Goal: Task Accomplishment & Management: Manage account settings

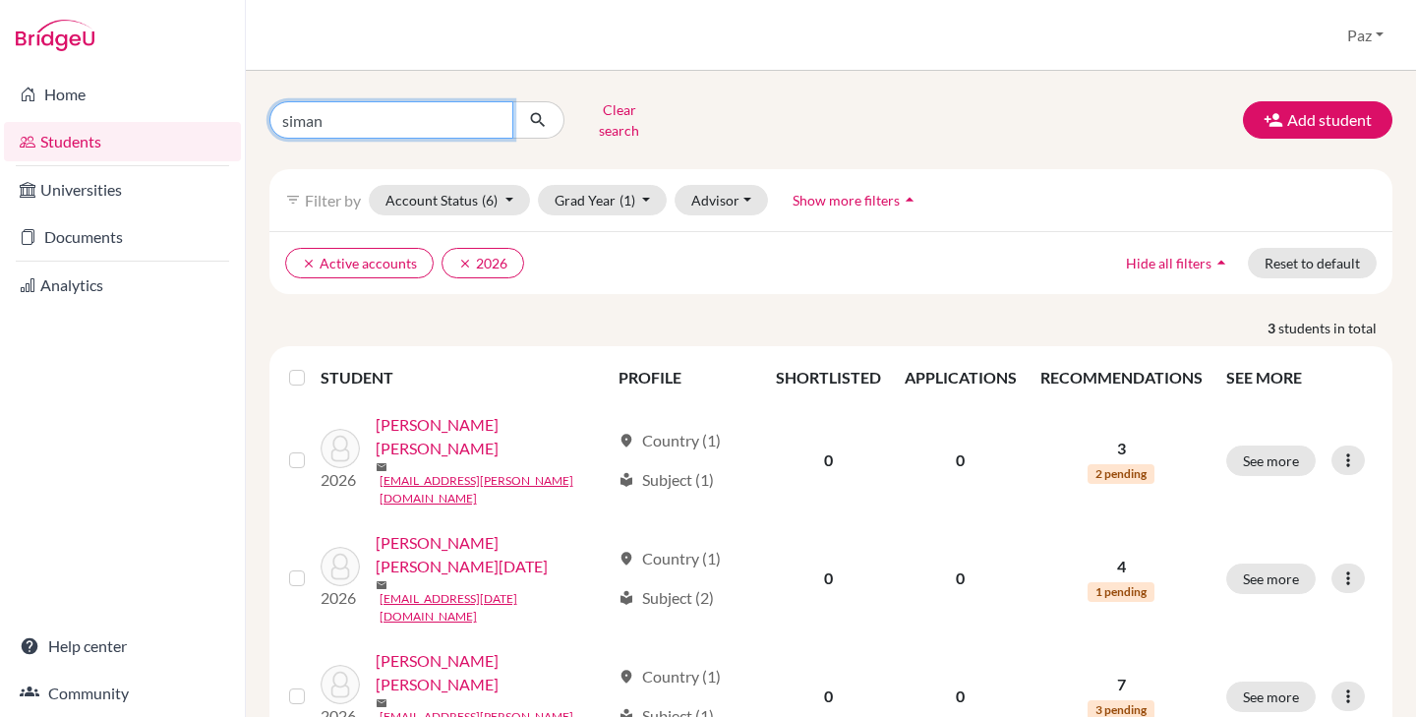
click at [391, 120] on input "siman" at bounding box center [392, 119] width 244 height 37
type input "[PERSON_NAME]"
click button "submit" at bounding box center [538, 119] width 52 height 37
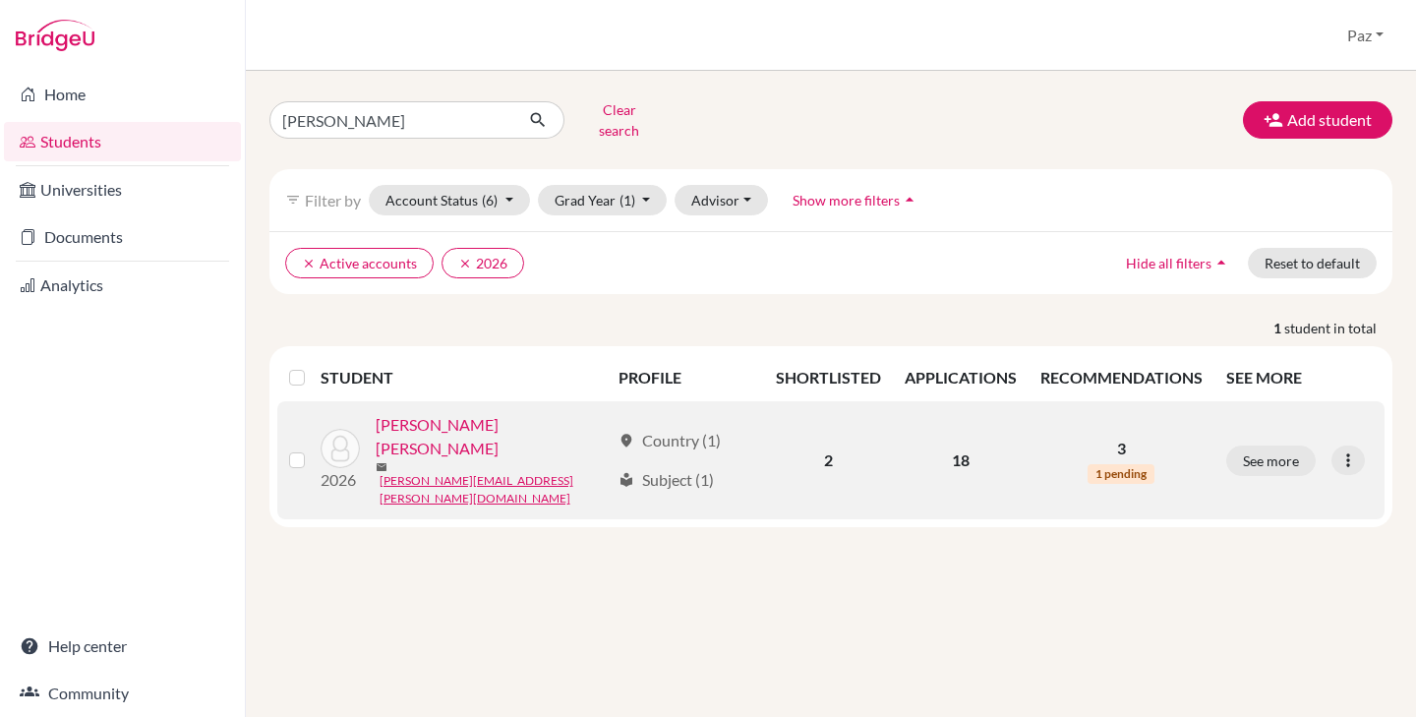
click at [452, 416] on link "[PERSON_NAME] [PERSON_NAME]" at bounding box center [493, 436] width 234 height 47
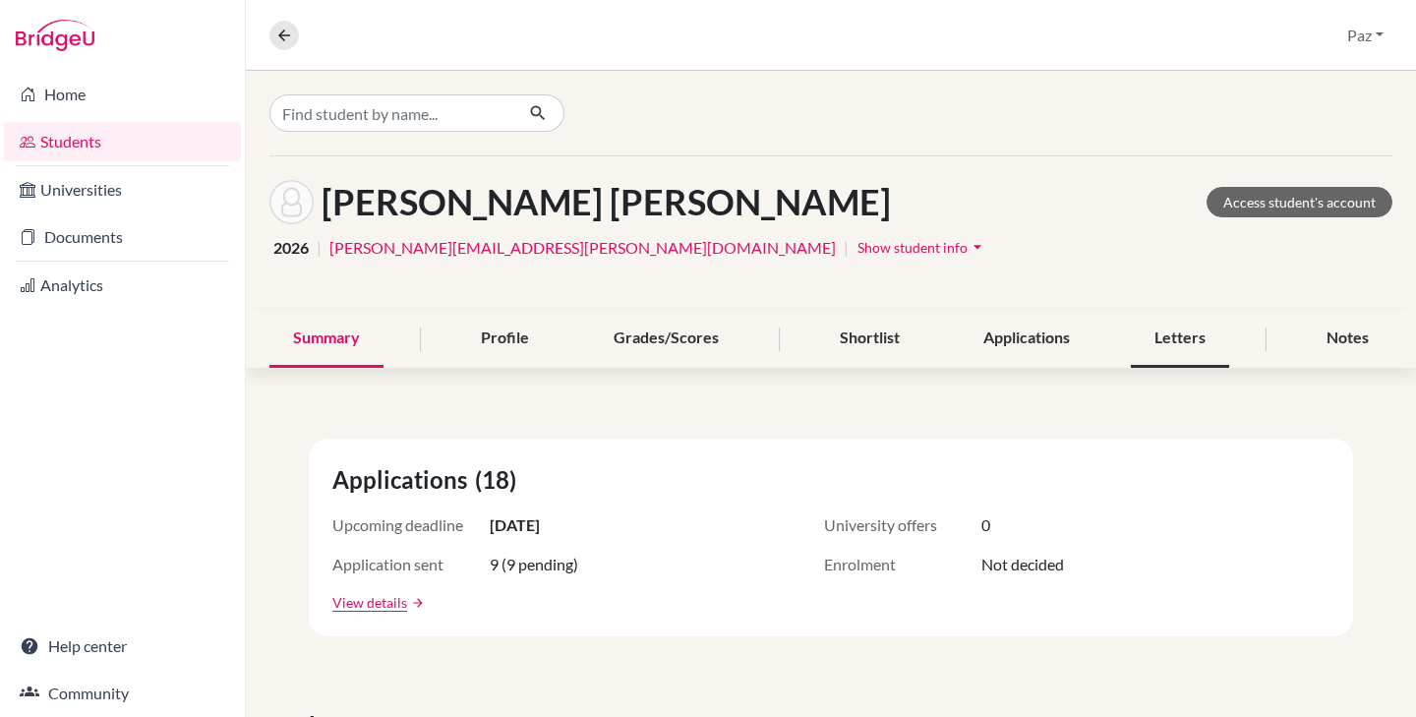
click at [1163, 325] on div "Letters" at bounding box center [1180, 339] width 98 height 58
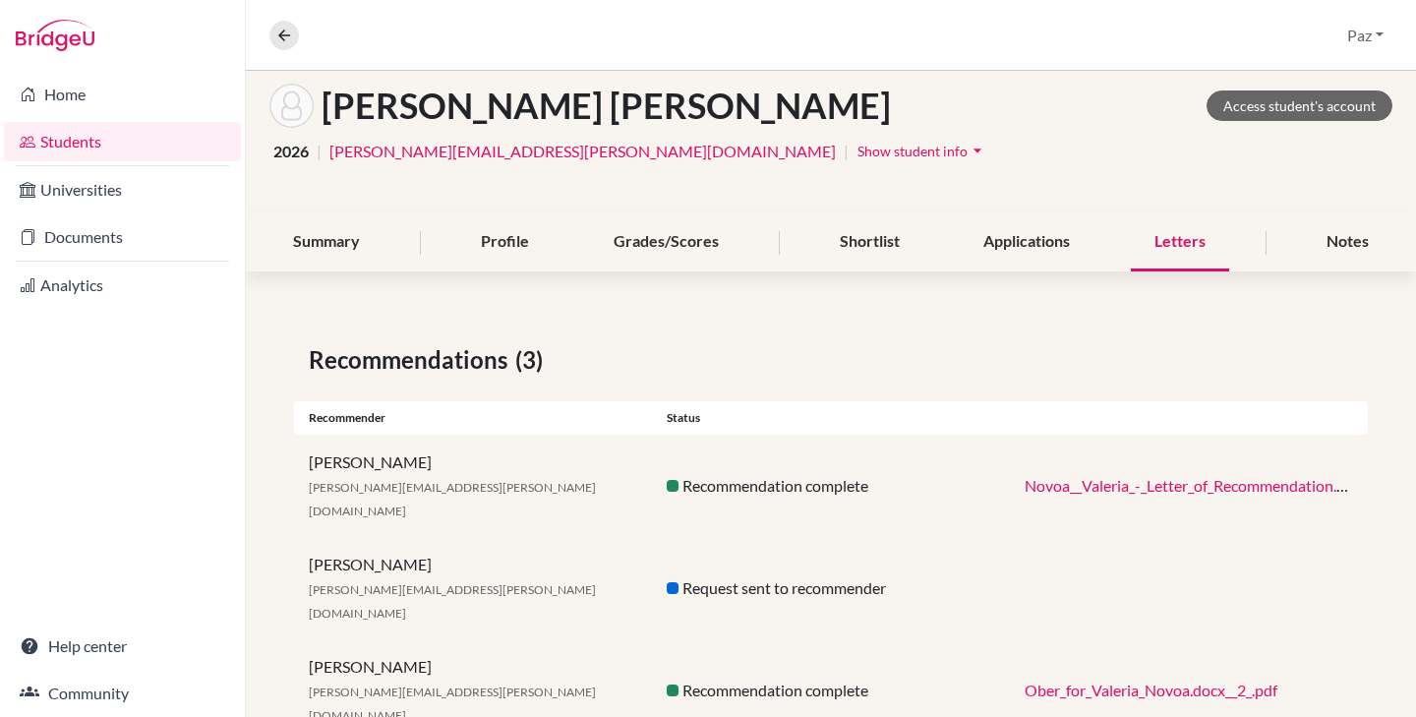
scroll to position [97, 0]
click at [1231, 475] on link "Novoa__Valeria_-_Letter_of_Recommendation.docx.pdf" at bounding box center [1210, 484] width 370 height 19
click at [329, 237] on div "Summary" at bounding box center [327, 241] width 114 height 58
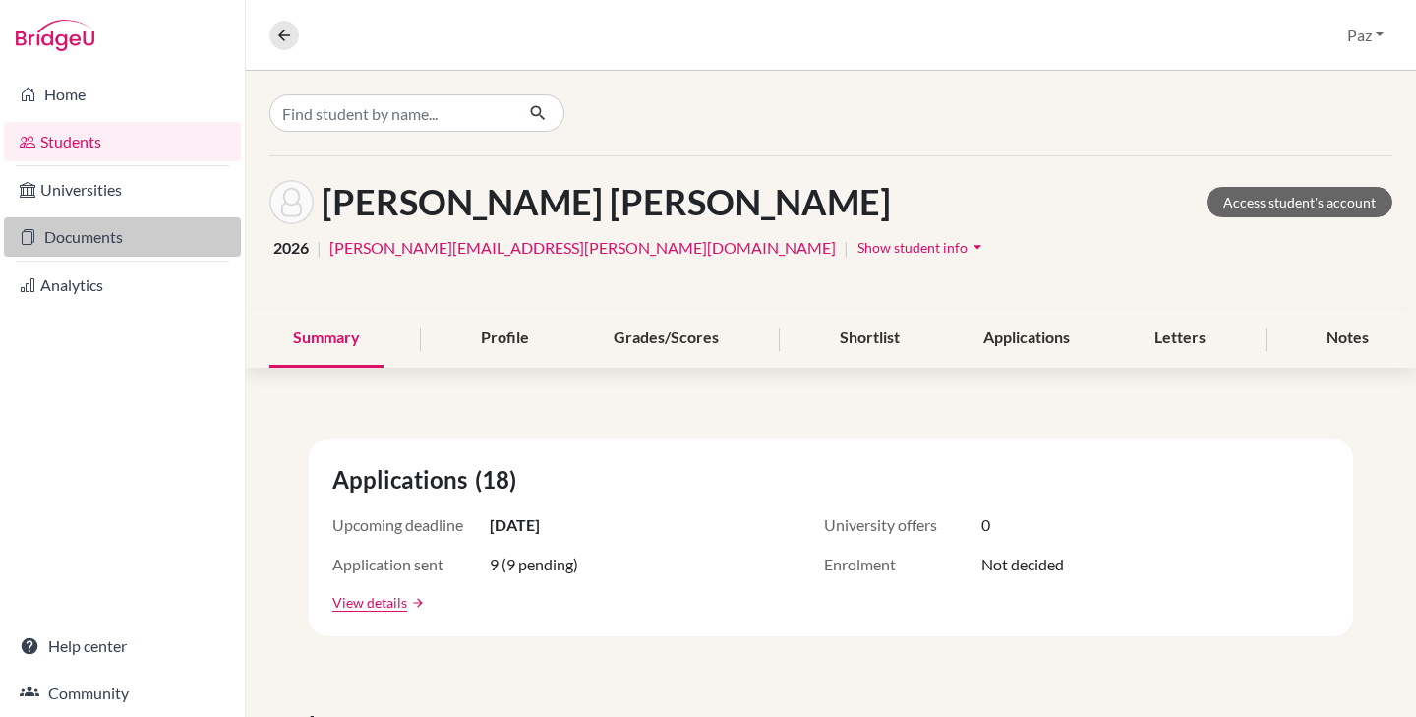
click at [90, 230] on link "Documents" at bounding box center [122, 236] width 237 height 39
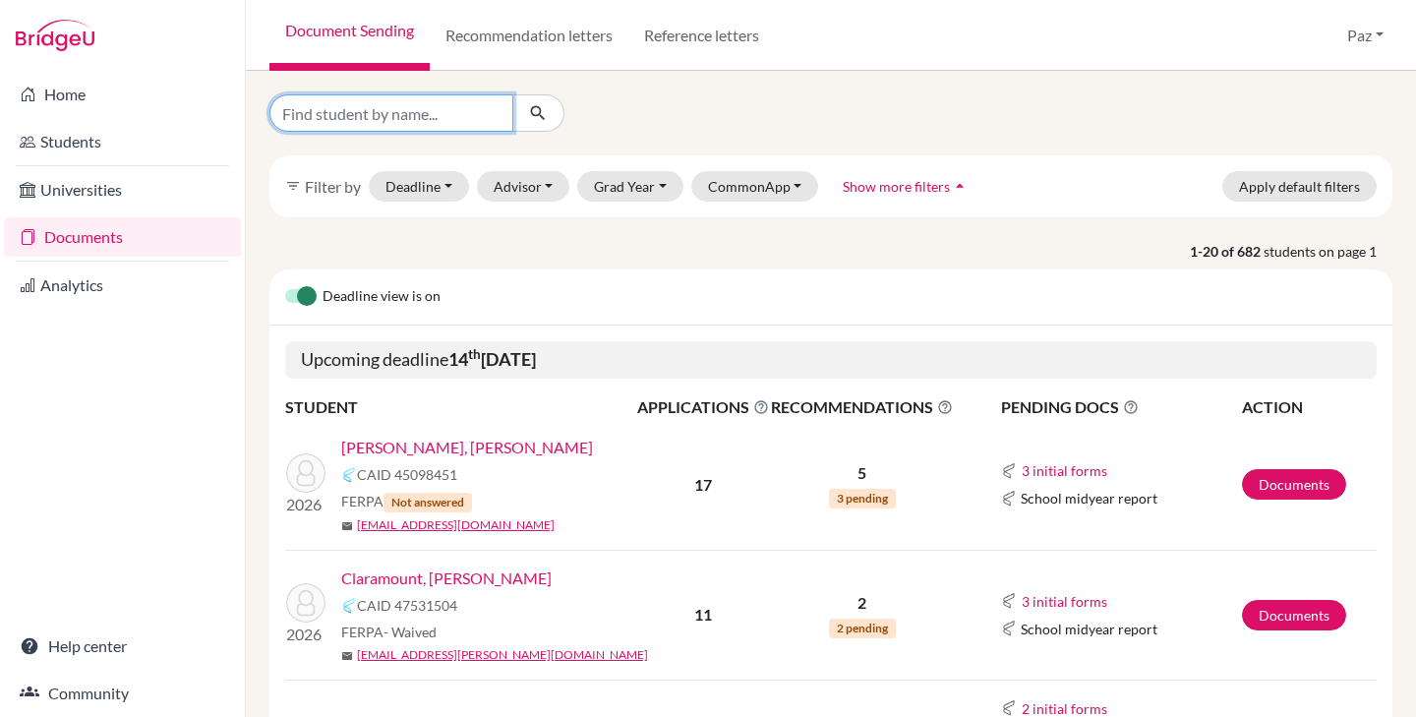
click at [386, 114] on input "Find student by name..." at bounding box center [392, 112] width 244 height 37
type input "[PERSON_NAME]"
click button "submit" at bounding box center [538, 112] width 52 height 37
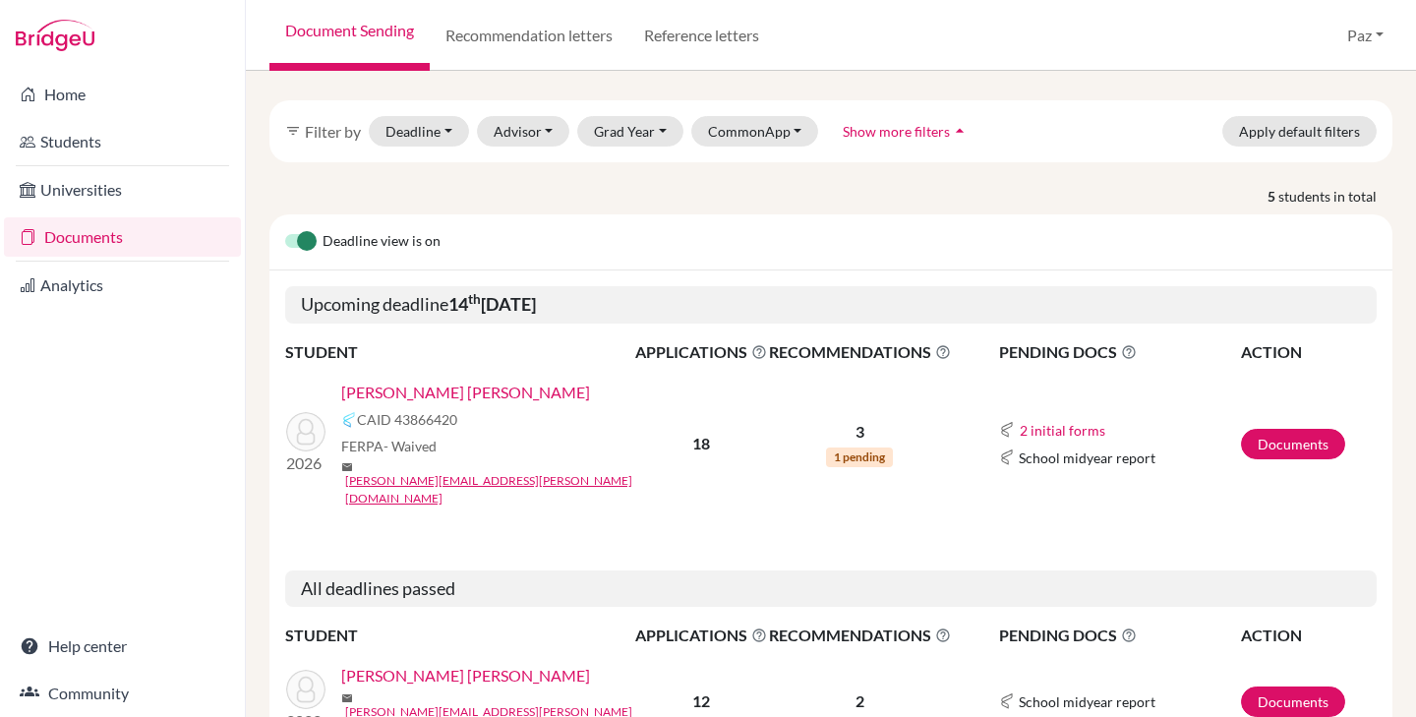
scroll to position [68, 0]
click at [1279, 430] on link "Documents" at bounding box center [1293, 445] width 104 height 30
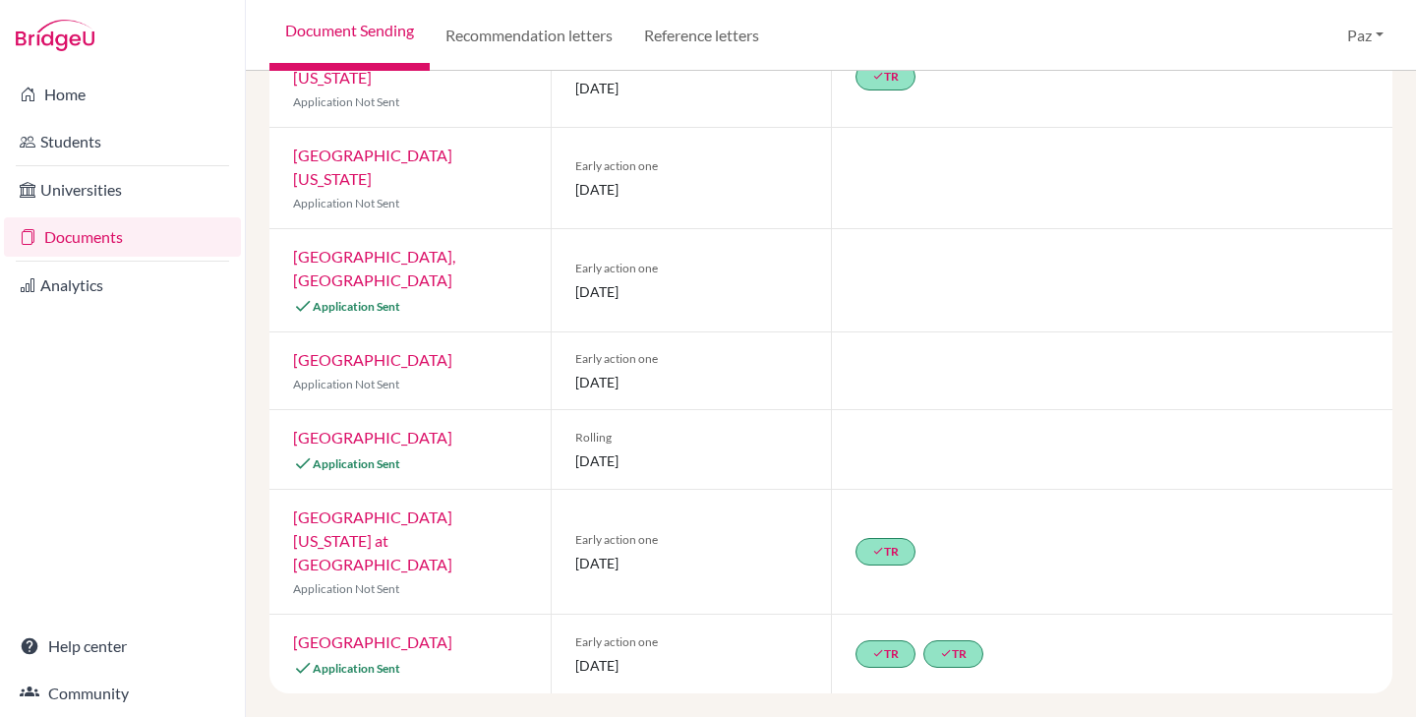
scroll to position [1112, 0]
